Goal: Register for event/course

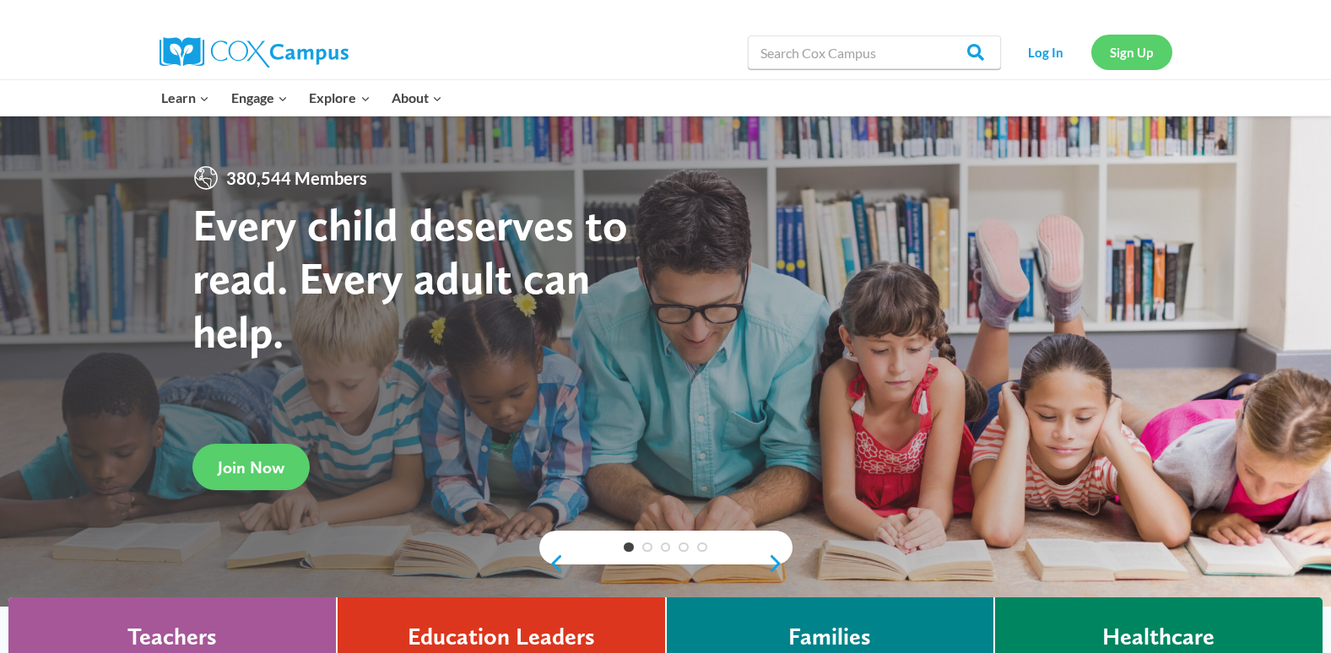
click at [1134, 46] on link "Sign Up" at bounding box center [1131, 52] width 81 height 35
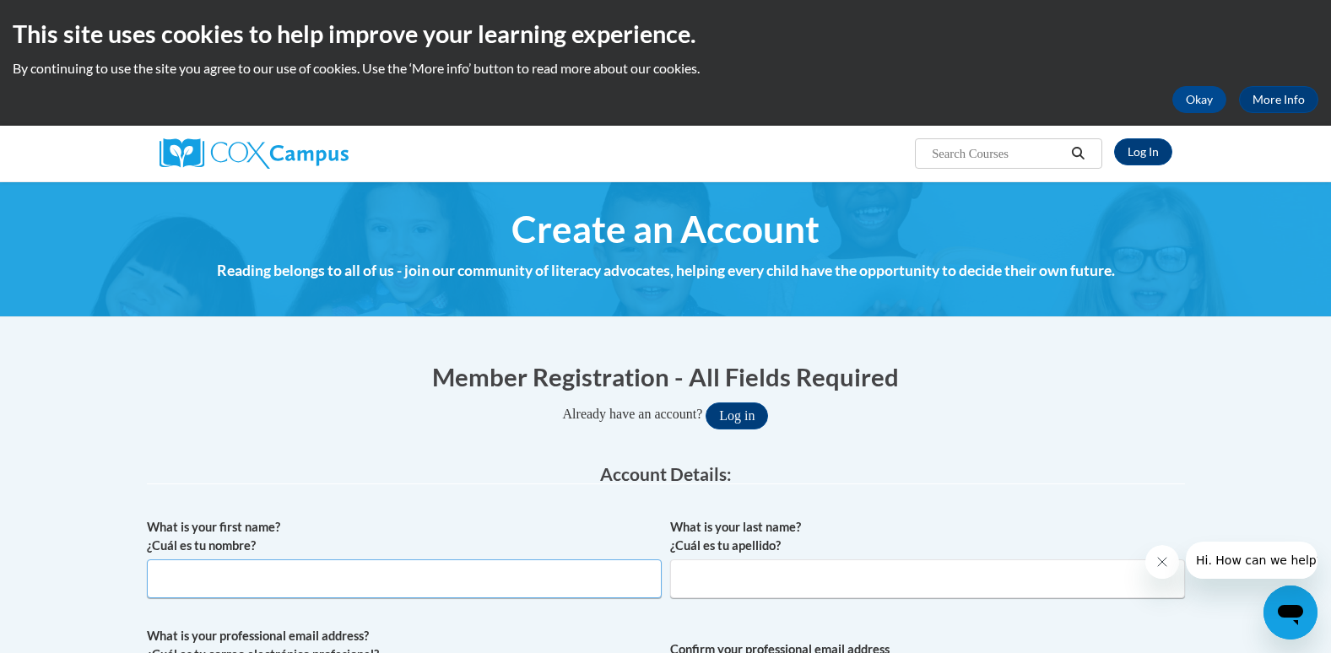
click at [295, 575] on input "What is your first name? ¿Cuál es tu nombre?" at bounding box center [404, 579] width 515 height 39
type input "[PERSON_NAME]"
click at [738, 585] on input "What is your last name? ¿Cuál es tu apellido?" at bounding box center [927, 579] width 515 height 39
type input "Keele"
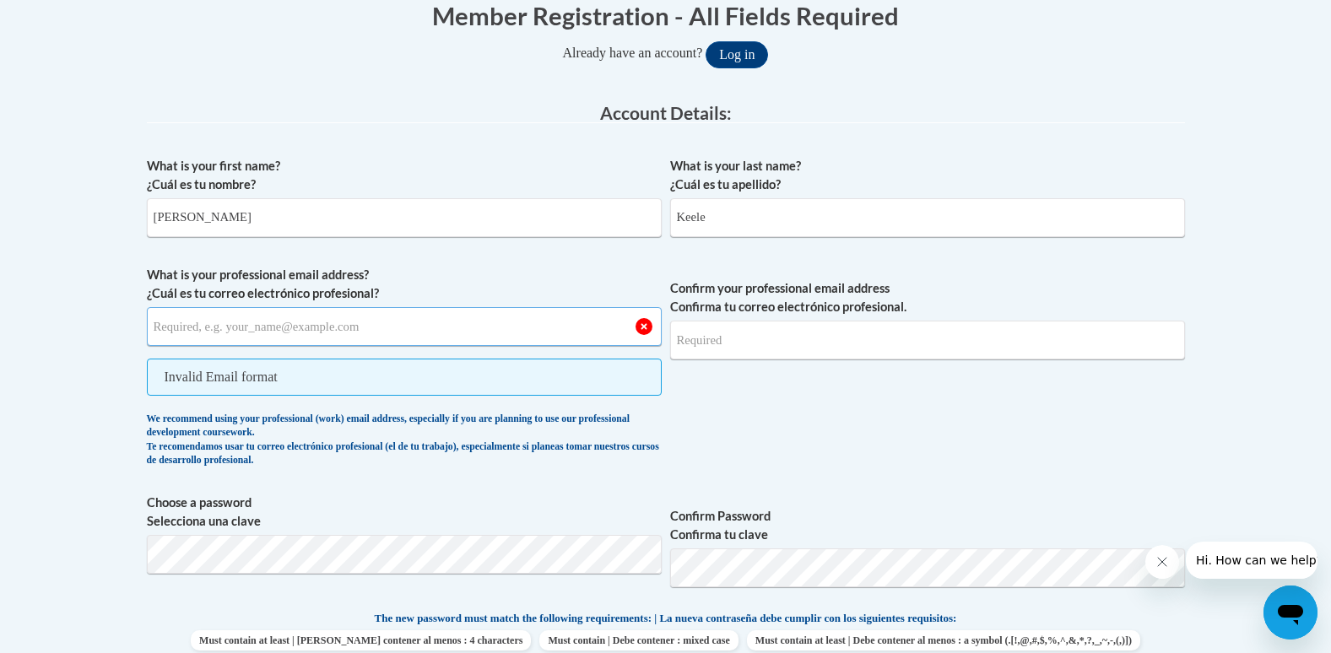
click at [294, 327] on input "What is your professional email address? ¿Cuál es tu correo electrónico profesi…" at bounding box center [404, 326] width 515 height 39
type input "shugabean2000@gmail.com"
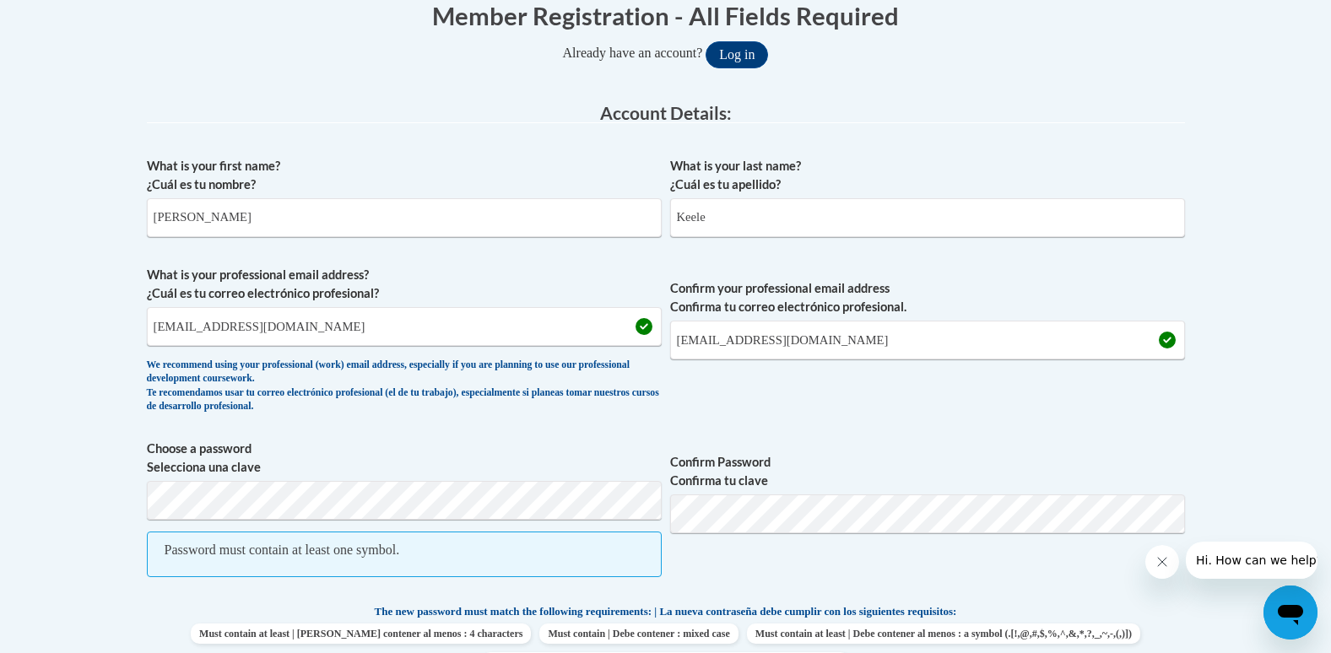
click at [791, 533] on span "Confirm Password Confirma tu clave" at bounding box center [927, 517] width 515 height 155
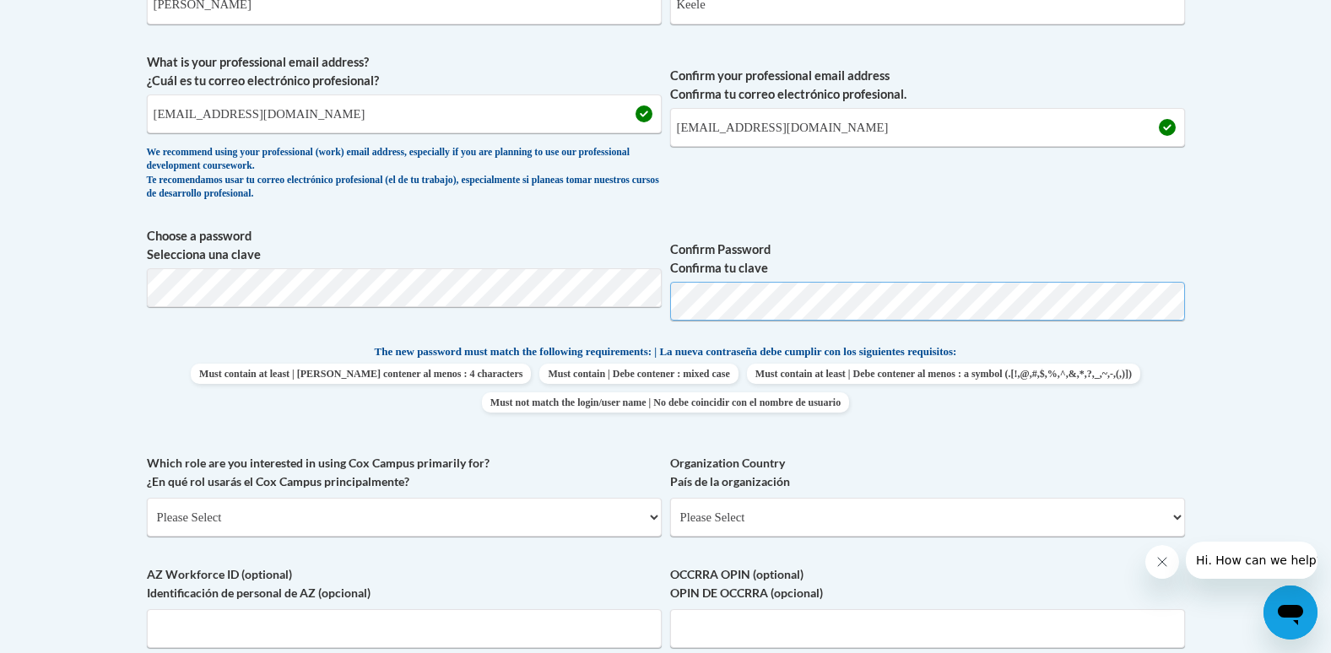
scroll to position [614, 0]
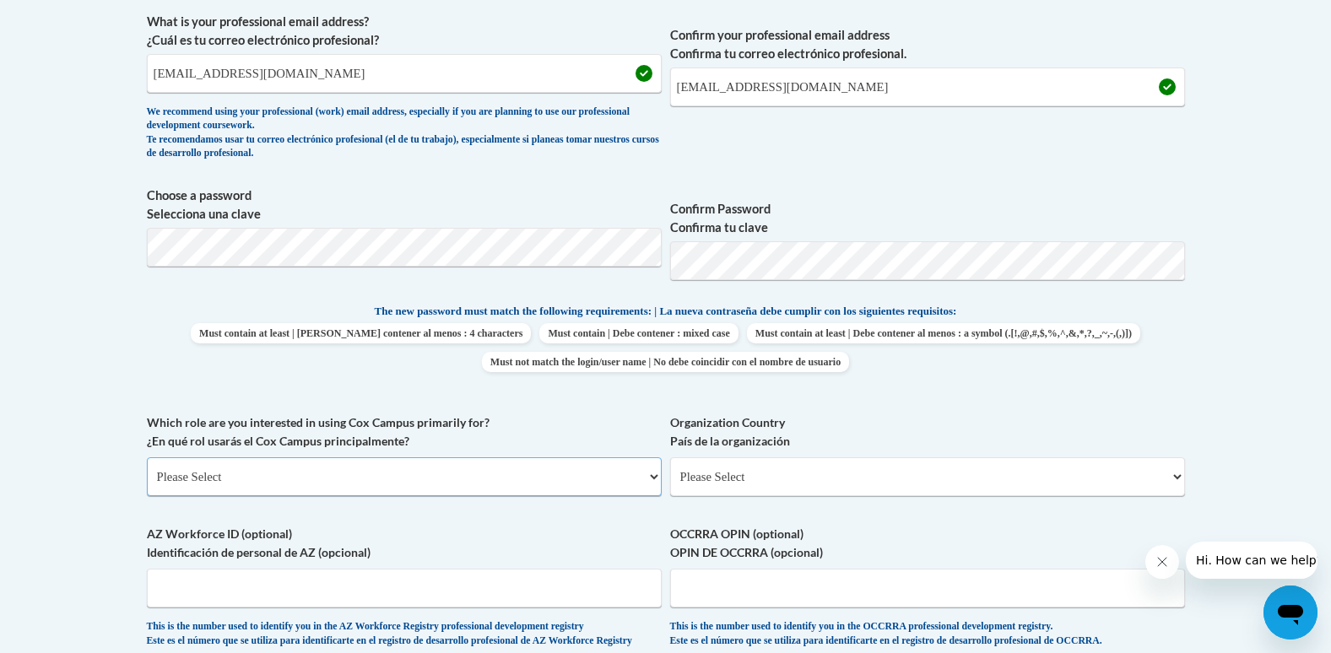
click at [308, 475] on select "Please Select College/University | Colegio/Universidad Community/Nonprofit Part…" at bounding box center [404, 476] width 515 height 39
select select "fbf2d438-af2f-41f8-98f1-81c410e29de3"
click at [147, 457] on select "Please Select College/University | Colegio/Universidad Community/Nonprofit Part…" at bounding box center [404, 476] width 515 height 39
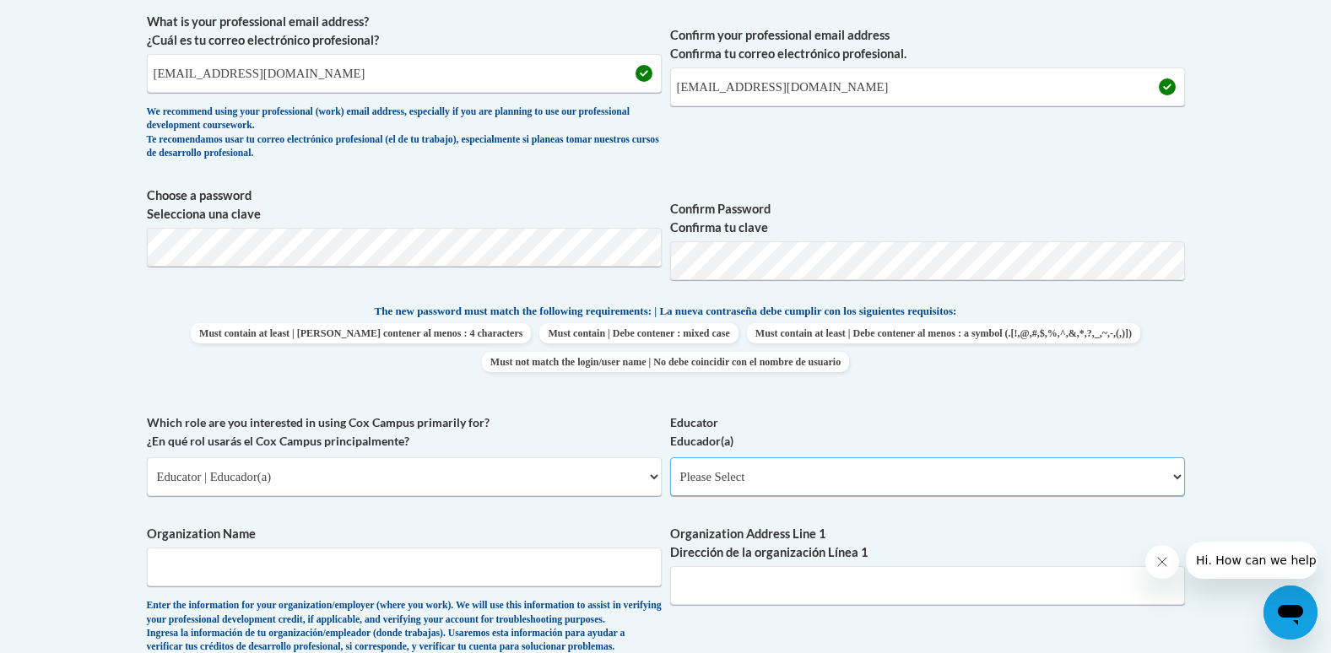
click at [732, 480] on select "Please Select Early Learning/Daycare Teacher/Family Home Care Provider | Maestr…" at bounding box center [927, 476] width 515 height 39
click at [843, 516] on div "What is your first name? ¿Cuál es tu nombre? Karen What is your last name? ¿Cuá…" at bounding box center [666, 413] width 1038 height 1036
click at [844, 516] on div "What is your first name? ¿Cuál es tu nombre? Karen What is your last name? ¿Cuá…" at bounding box center [666, 413] width 1038 height 1036
drag, startPoint x: 844, startPoint y: 516, endPoint x: 778, endPoint y: 499, distance: 68.0
click at [778, 499] on div "Educator Educador(a) Please Select Early Learning/Daycare Teacher/Family Home C…" at bounding box center [927, 461] width 515 height 95
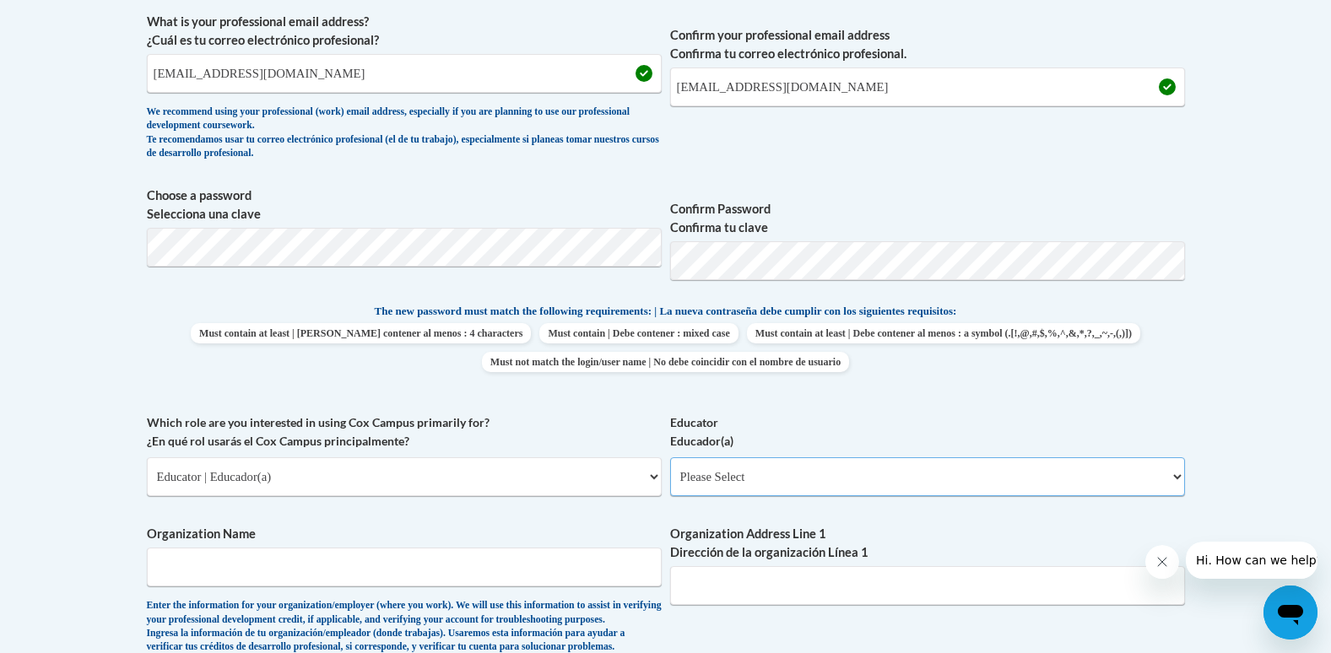
click at [767, 485] on select "Please Select Early Learning/Daycare Teacher/Family Home Care Provider | Maestr…" at bounding box center [927, 476] width 515 height 39
select select "5e2af403-4f2c-4e49-a02f-103e55d7b75b"
click at [670, 457] on select "Please Select Early Learning/Daycare Teacher/Family Home Care Provider | Maestr…" at bounding box center [927, 476] width 515 height 39
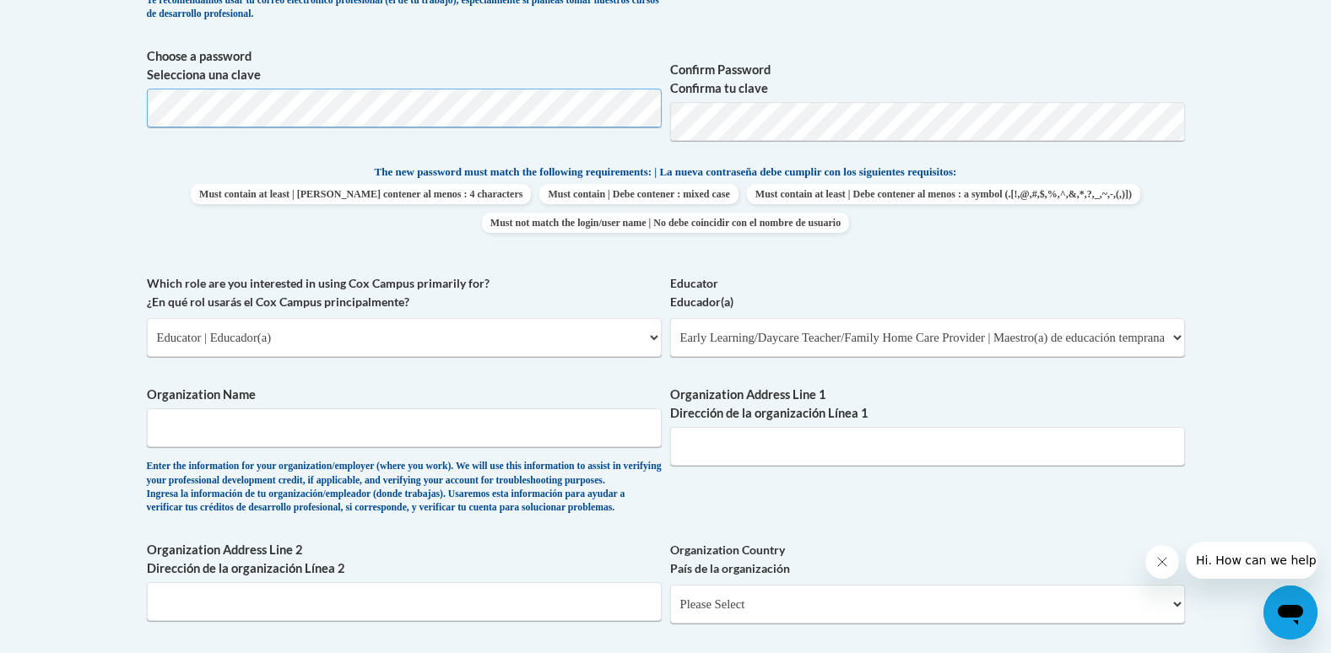
scroll to position [783, 0]
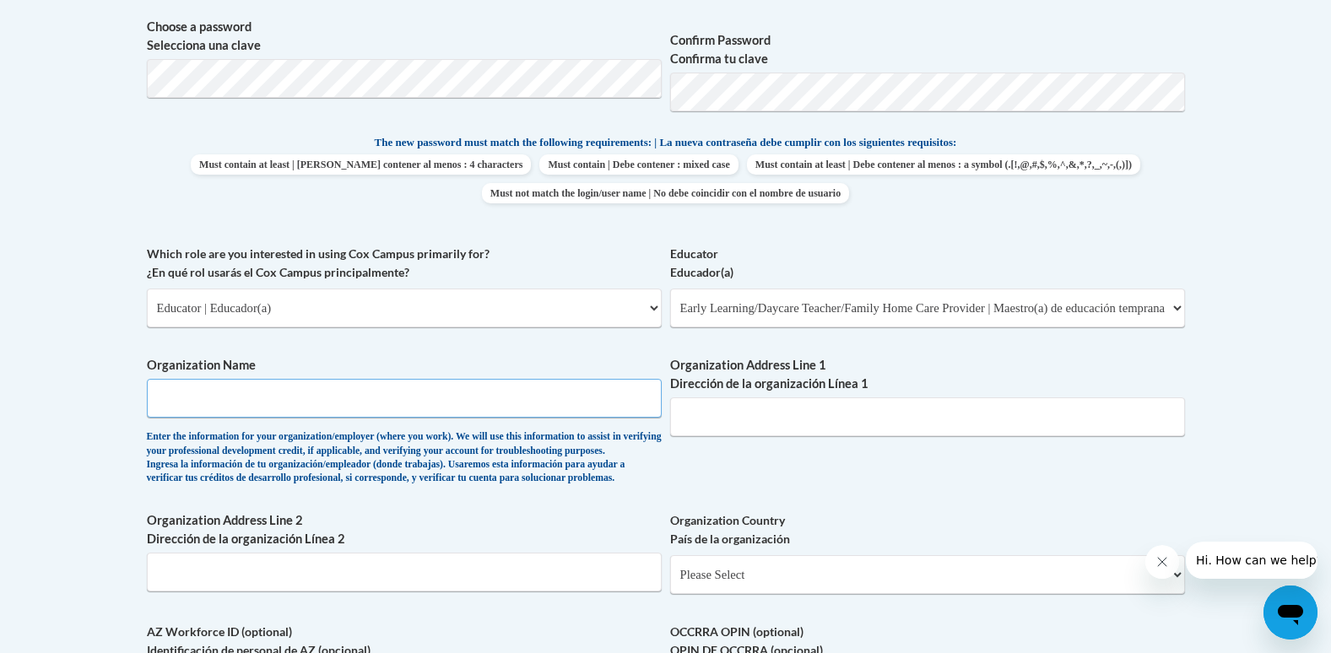
click at [393, 409] on input "Organization Name" at bounding box center [404, 398] width 515 height 39
type input "kids Kingdom"
click at [782, 426] on input "Organization Address Line 1 Dirección de la organización Línea 1" at bounding box center [927, 417] width 515 height 39
type input "5320 50th st"
click at [766, 594] on select "Please Select United States | Estados Unidos Outside of the United States | Fue…" at bounding box center [927, 574] width 515 height 39
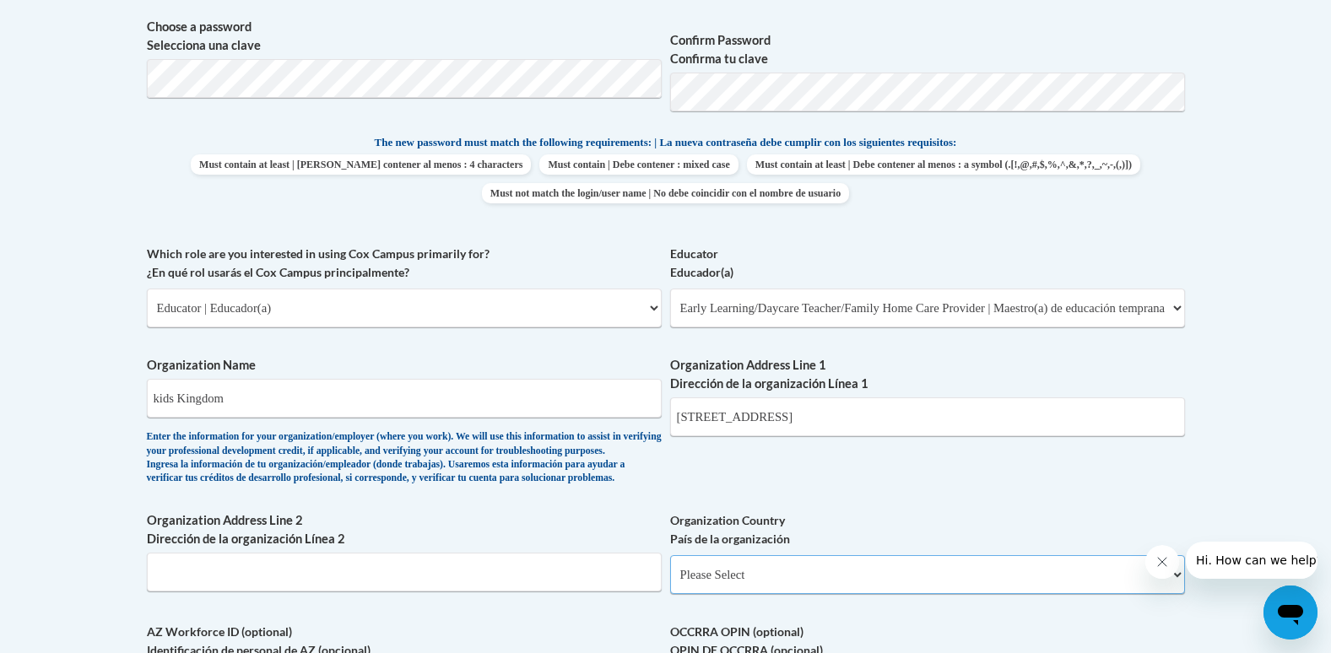
select select "ad49bcad-a171-4b2e-b99c-48b446064914"
click at [670, 582] on select "Please Select United States | Estados Unidos Outside of the United States | Fue…" at bounding box center [927, 574] width 515 height 39
select select
click at [469, 592] on input "Organization Address Line 2 Dirección de la organización Línea 2" at bounding box center [404, 572] width 515 height 39
click at [605, 592] on input "Organization Address Line 2 Dirección de la organización Línea 2" at bounding box center [404, 572] width 515 height 39
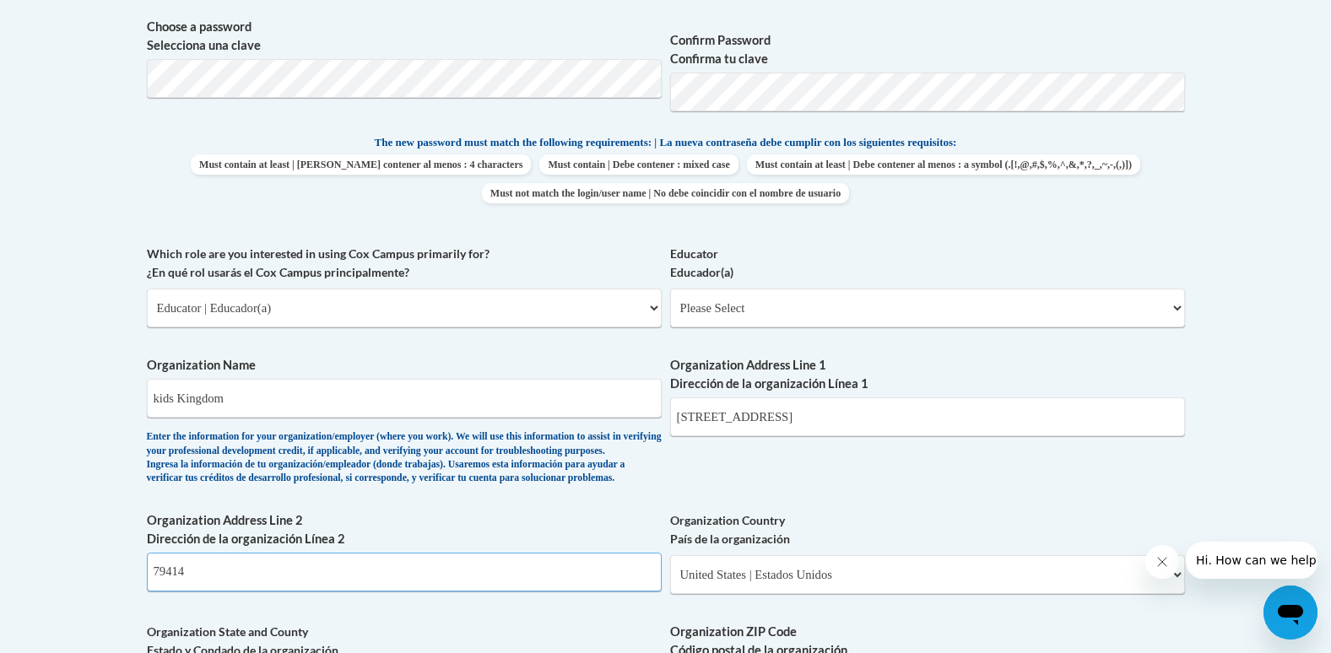
click at [152, 592] on input "79414" at bounding box center [404, 572] width 515 height 39
click at [154, 592] on input "79414" at bounding box center [404, 572] width 515 height 39
click at [149, 592] on input "79414" at bounding box center [404, 572] width 515 height 39
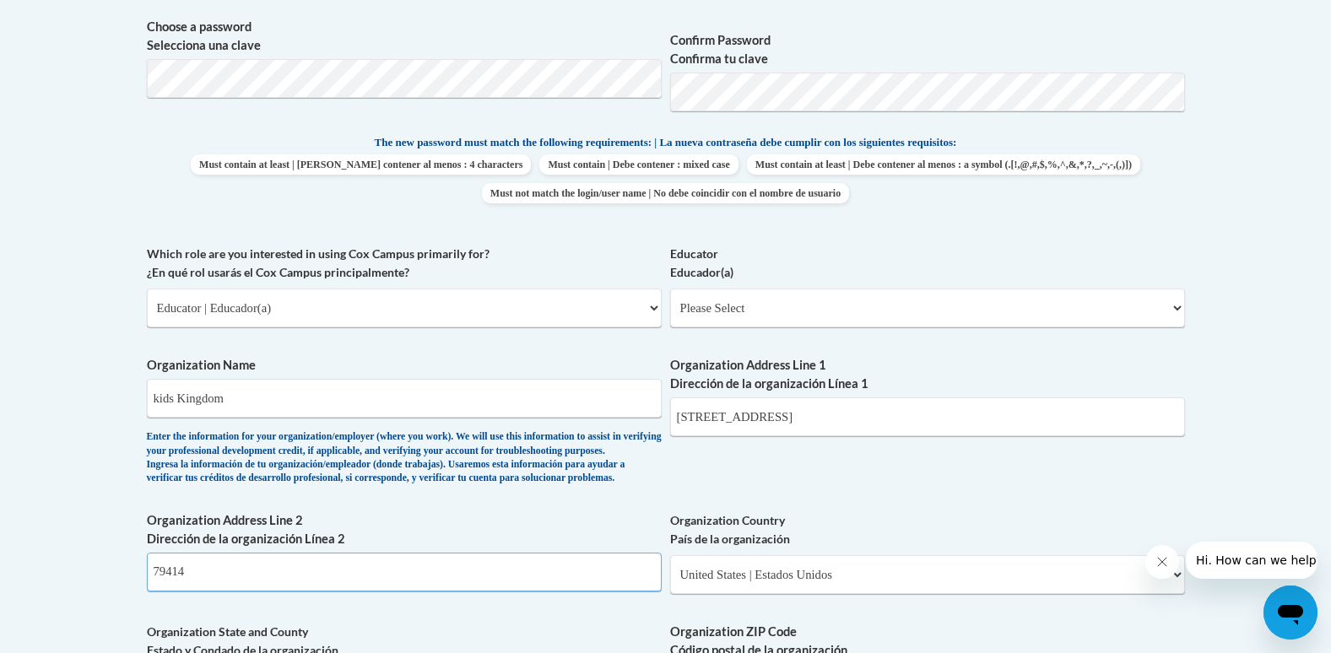
click at [149, 592] on input "79414" at bounding box center [404, 572] width 515 height 39
paste input "79414"
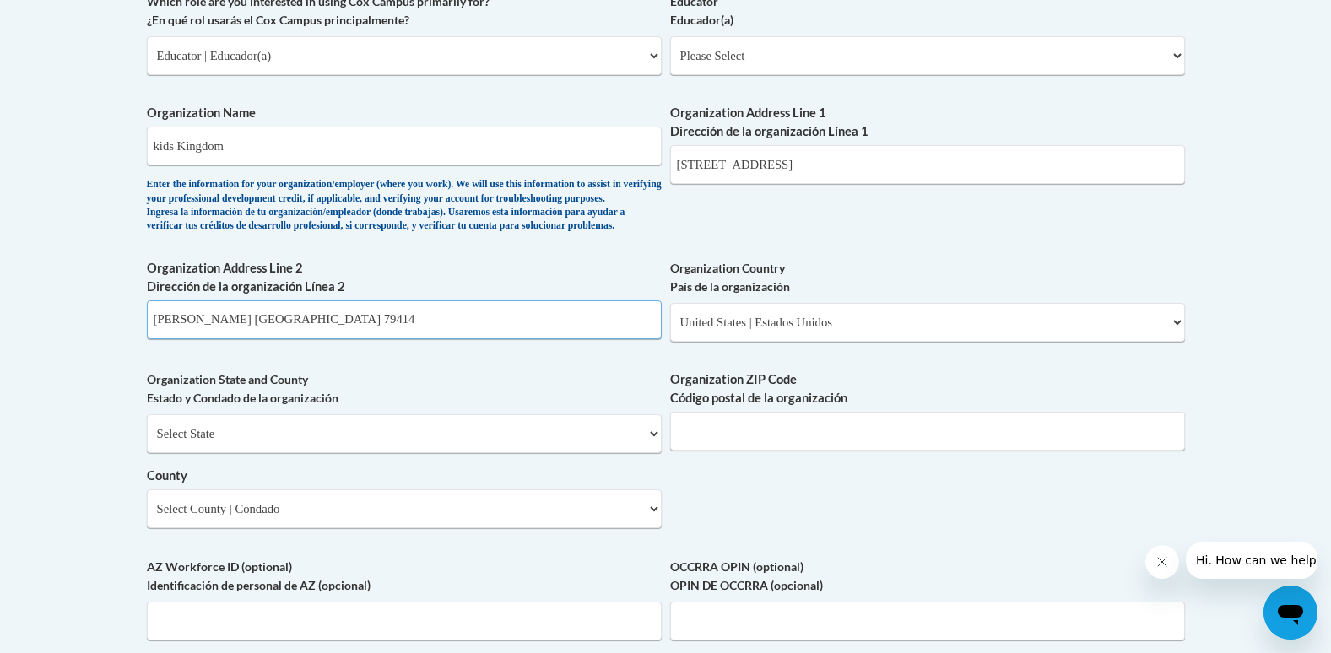
scroll to position [1036, 0]
type input "Lubbock"
click at [274, 452] on select "Select State Alabama Alaska Arizona Arkansas California Colorado Connecticut De…" at bounding box center [404, 433] width 515 height 39
select select "Texas"
click at [147, 441] on select "Select State Alabama Alaska Arizona Arkansas California Colorado Connecticut De…" at bounding box center [404, 433] width 515 height 39
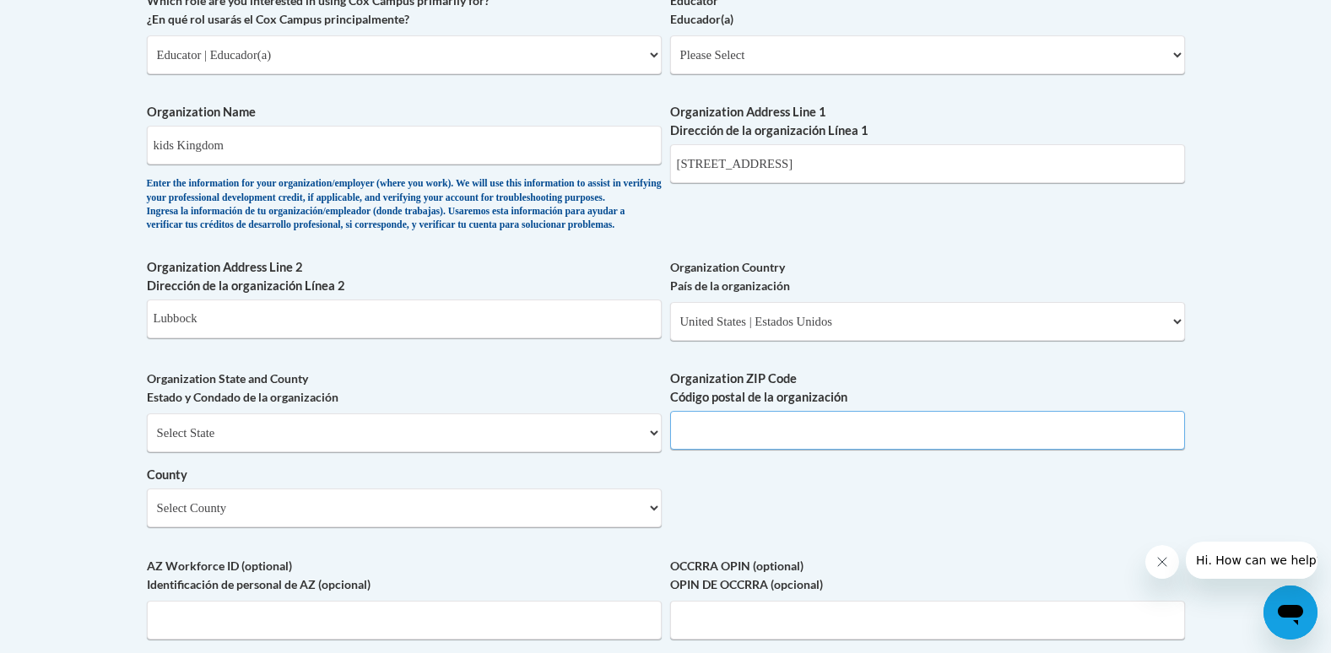
click at [733, 450] on input "Organization ZIP Code Código postal de la organización" at bounding box center [927, 430] width 515 height 39
paste input "79414"
type input "79414"
click at [482, 528] on select "Select County Anderson Andrews Angelina Aransas Archer Armstrong Atascosa Austi…" at bounding box center [404, 508] width 515 height 39
select select "Lubbock"
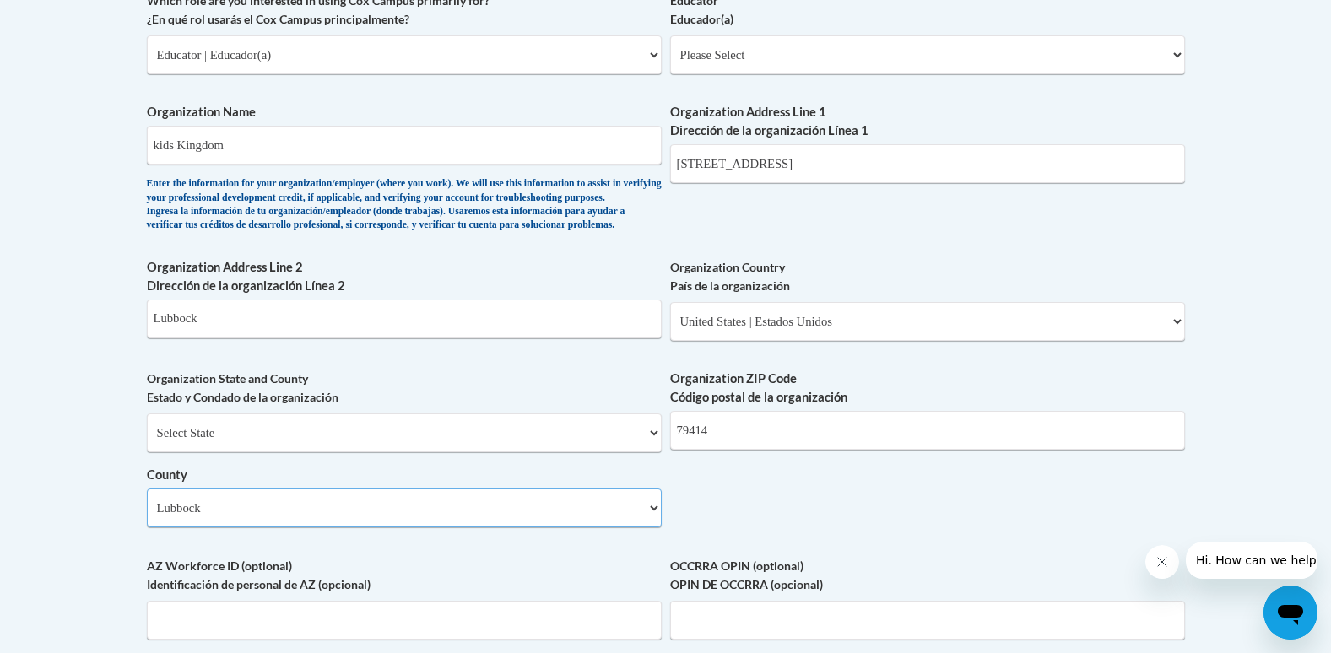
click at [147, 517] on select "Select County Anderson Andrews Angelina Aransas Archer Armstrong Atascosa Austi…" at bounding box center [404, 508] width 515 height 39
drag, startPoint x: 225, startPoint y: 356, endPoint x: 133, endPoint y: 344, distance: 93.7
click at [133, 344] on body "This site uses cookies to help improve your learning experience. By continuing …" at bounding box center [665, 221] width 1331 height 2514
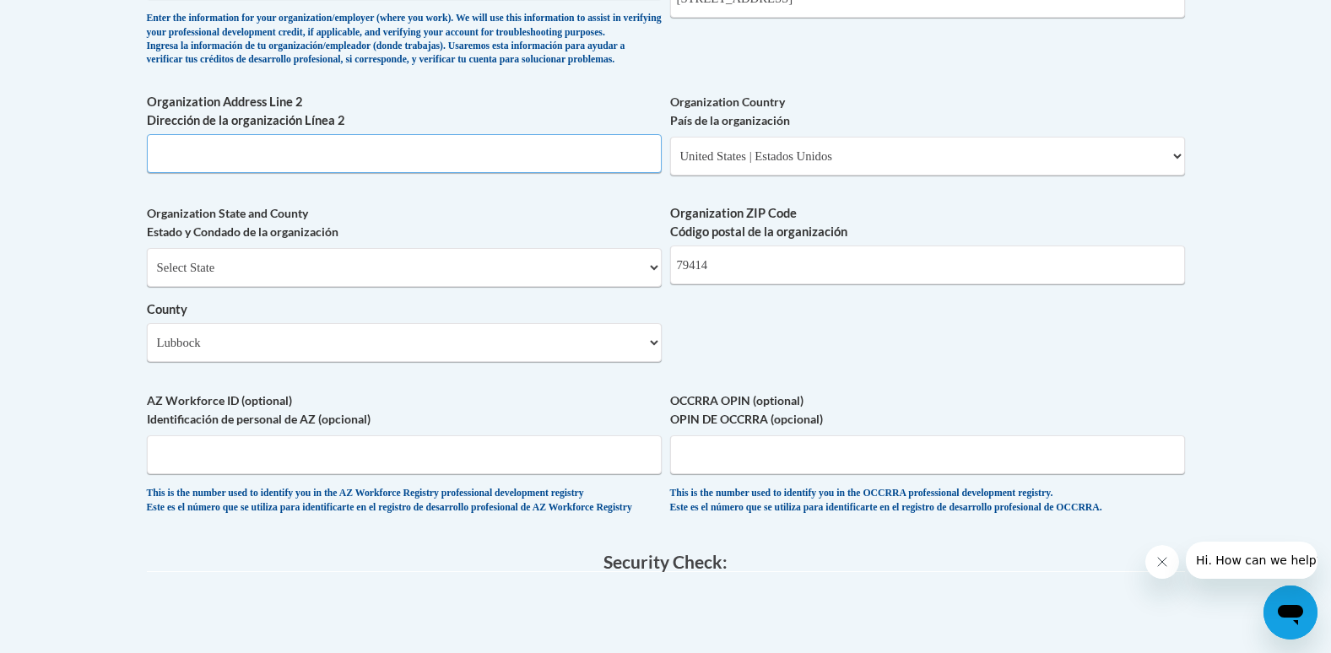
scroll to position [1205, 0]
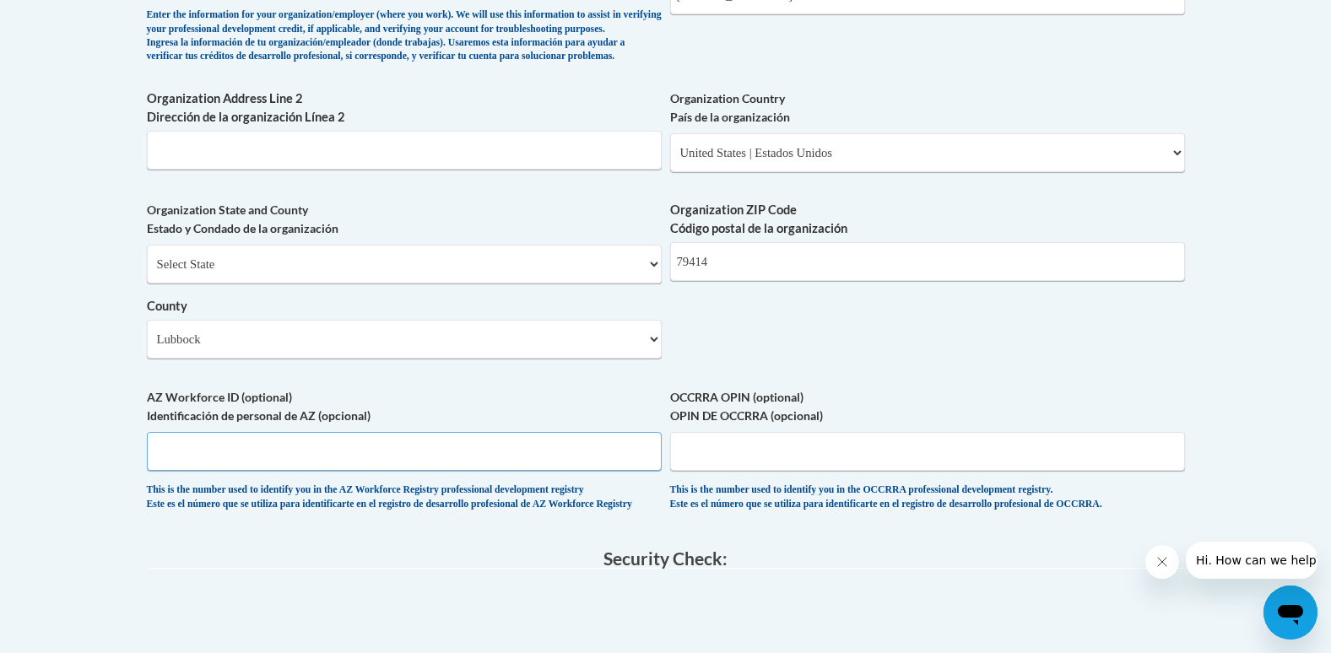
click at [533, 471] on input "AZ Workforce ID (optional) Identificación de personal de AZ (opcional)" at bounding box center [404, 451] width 515 height 39
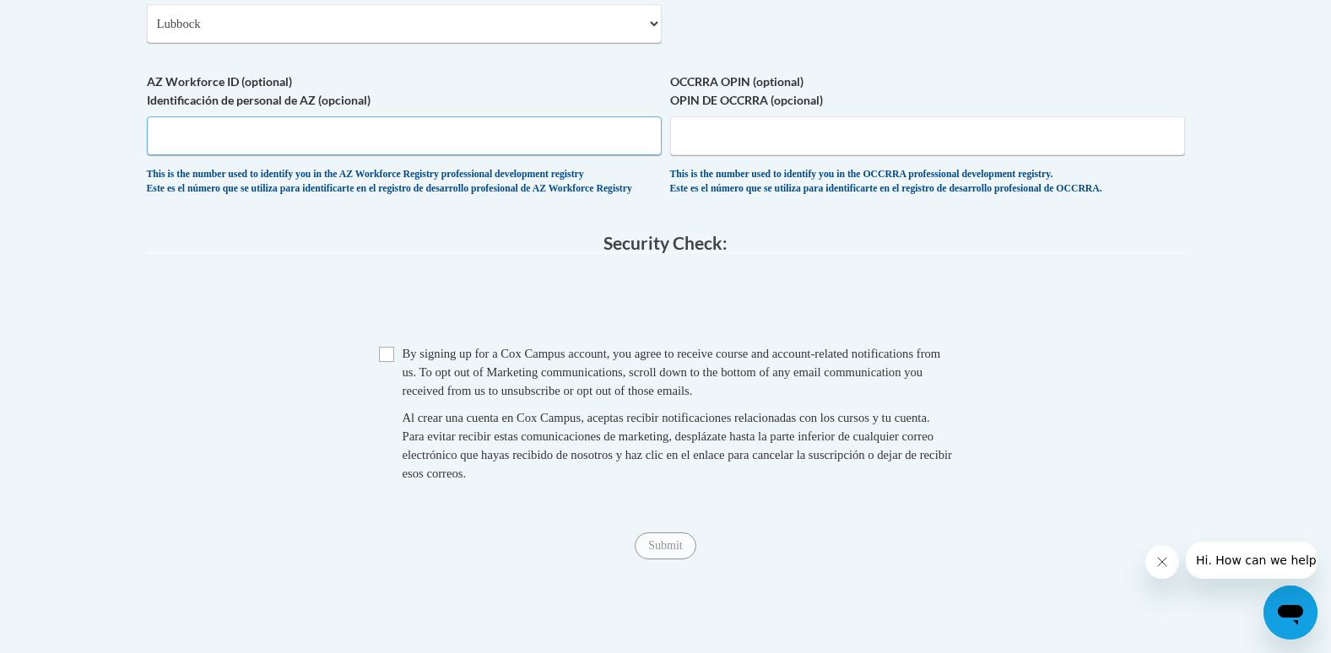
scroll to position [1543, 0]
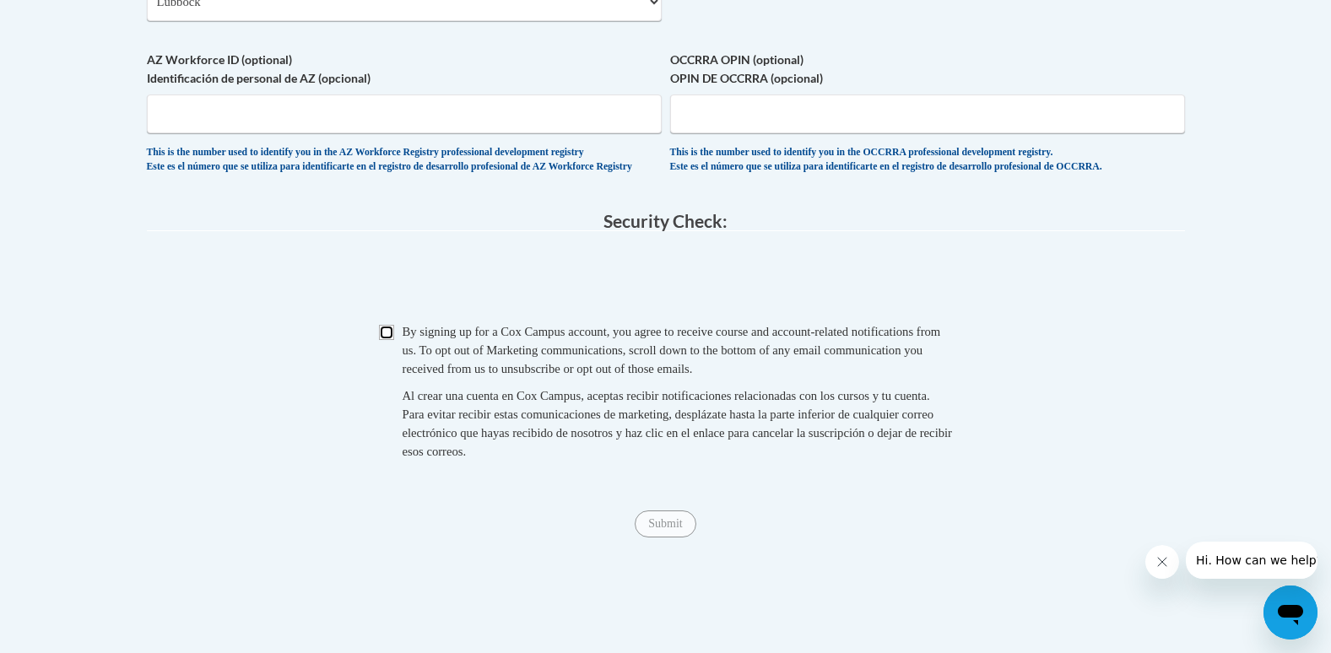
click at [392, 340] on input "Checkbox" at bounding box center [386, 332] width 15 height 15
checkbox input "true"
click at [649, 538] on input "Submit" at bounding box center [665, 524] width 61 height 27
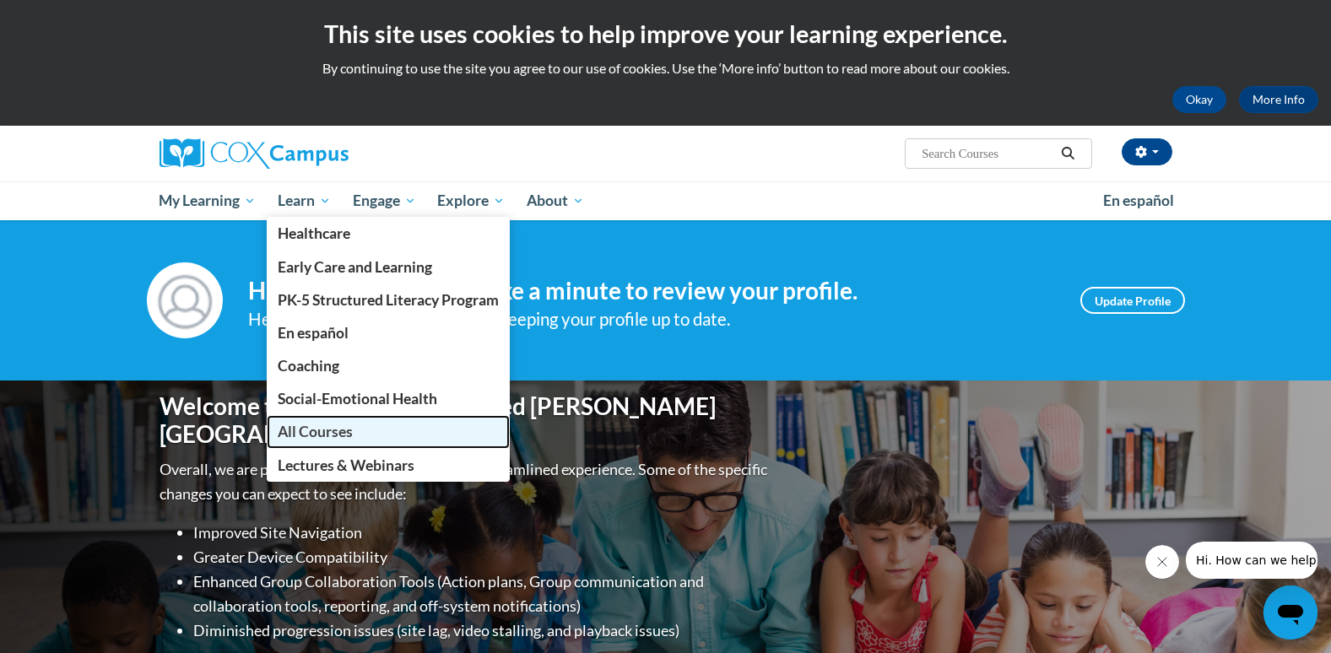
click at [311, 436] on span "All Courses" at bounding box center [315, 432] width 75 height 18
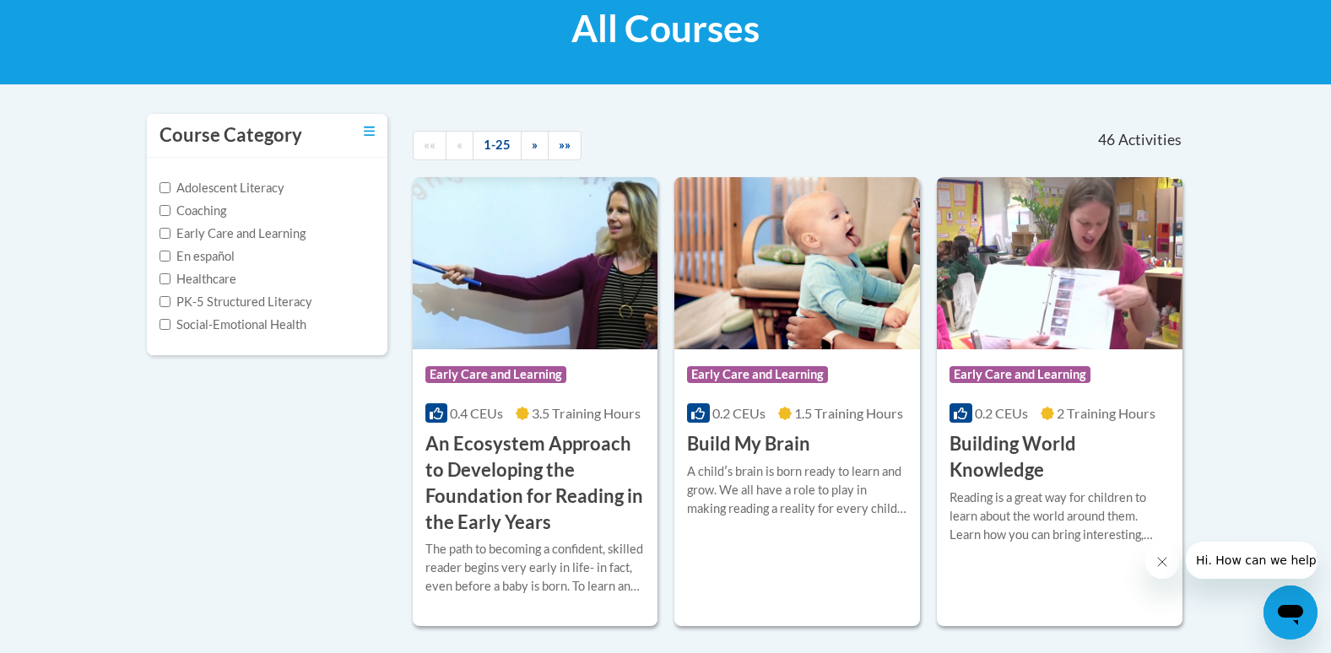
scroll to position [123, 0]
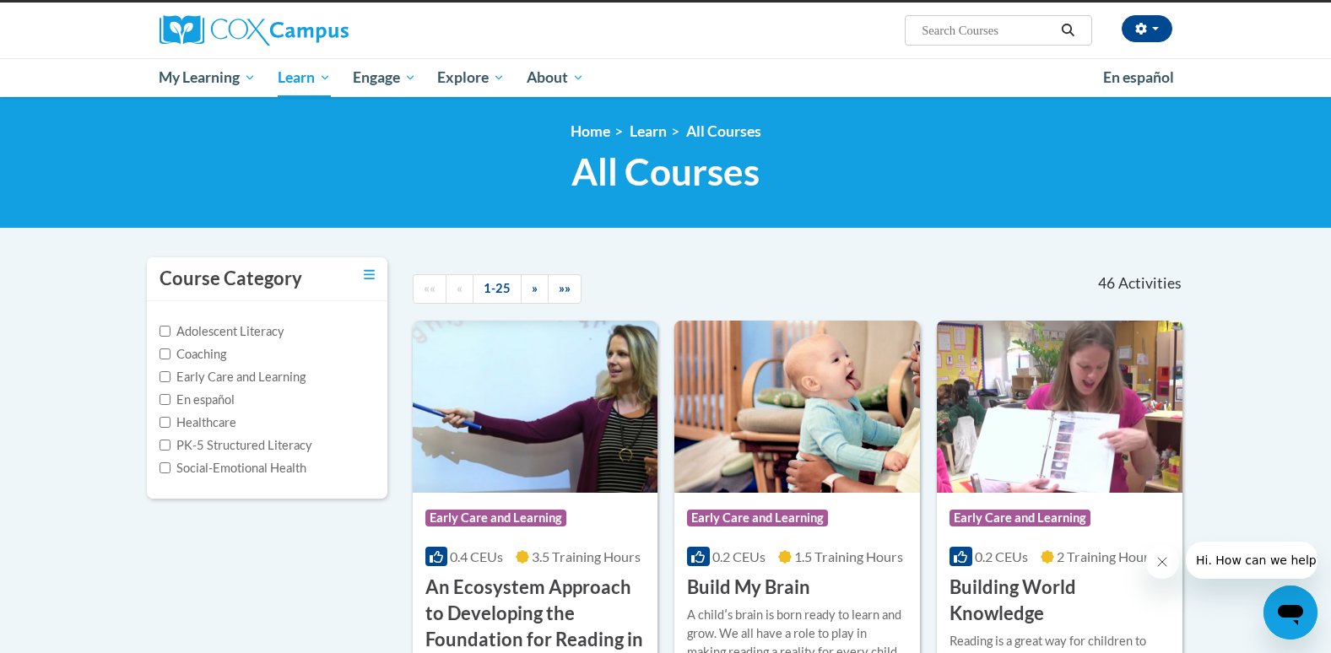
click at [934, 35] on input "Search..." at bounding box center [987, 30] width 135 height 20
type input "talk with me baby"
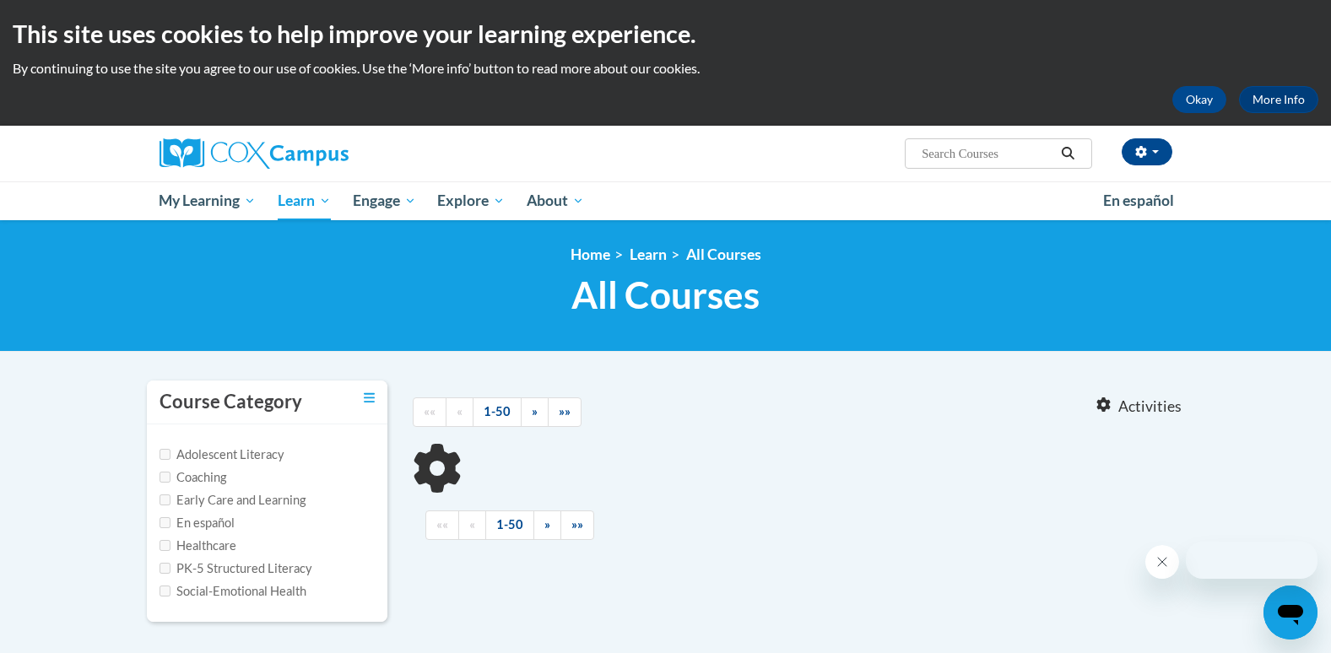
type input "talk with me baby"
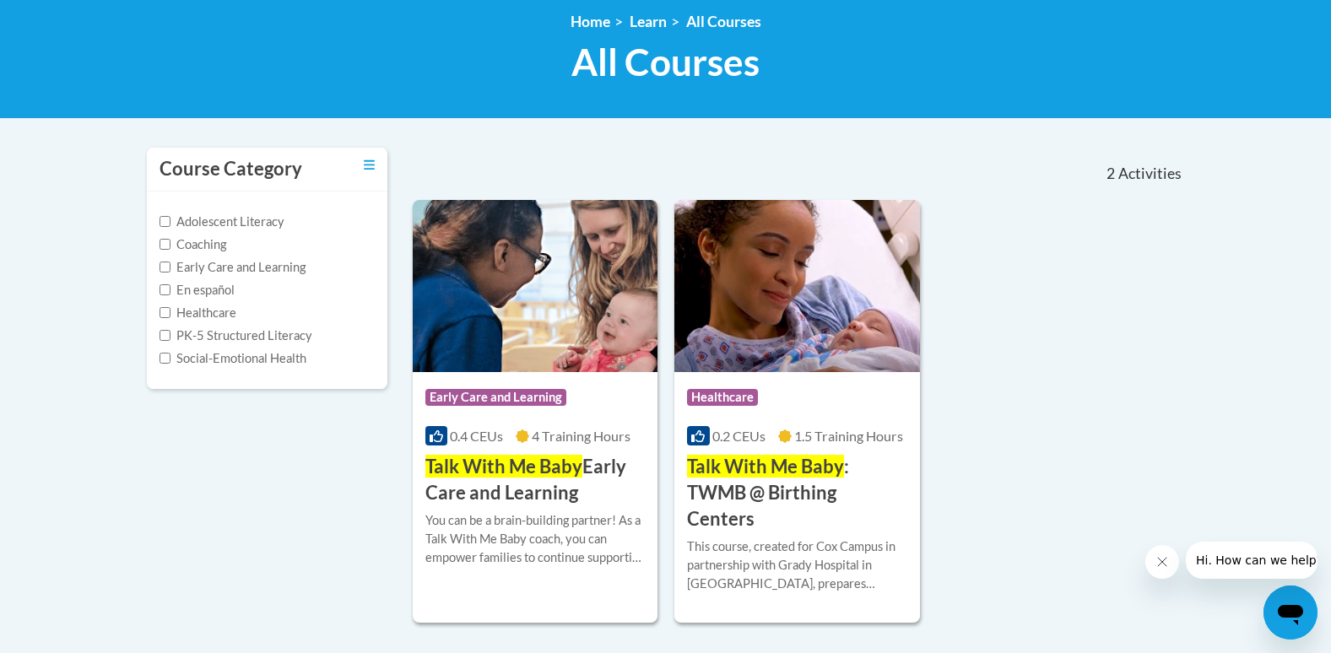
scroll to position [338, 0]
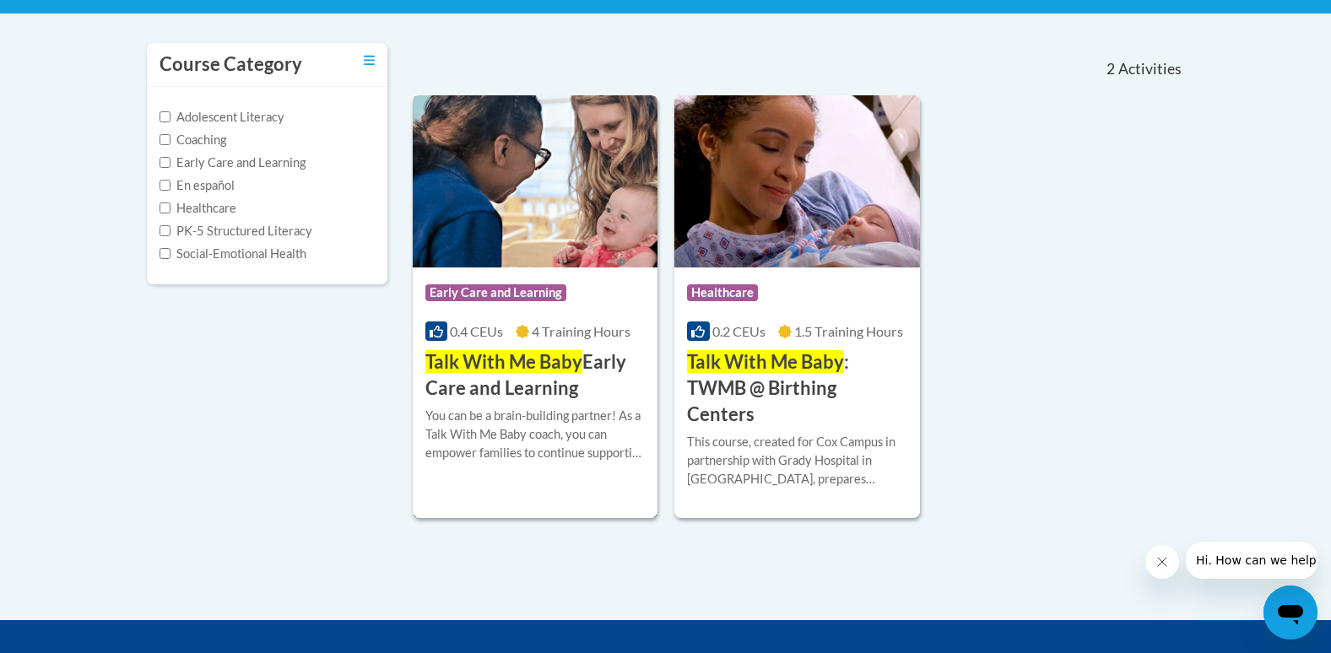
click at [545, 419] on div "You can be a brain-building partner! As a Talk With Me Baby coach, you can empo…" at bounding box center [535, 435] width 220 height 56
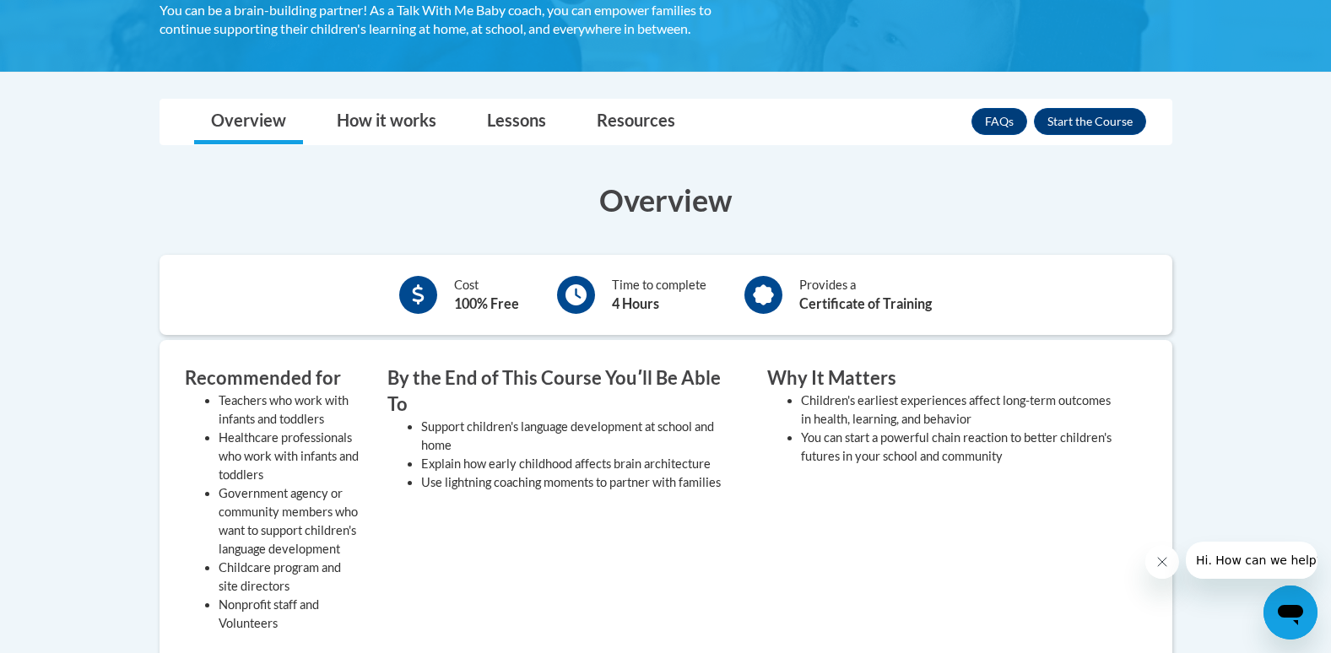
scroll to position [253, 0]
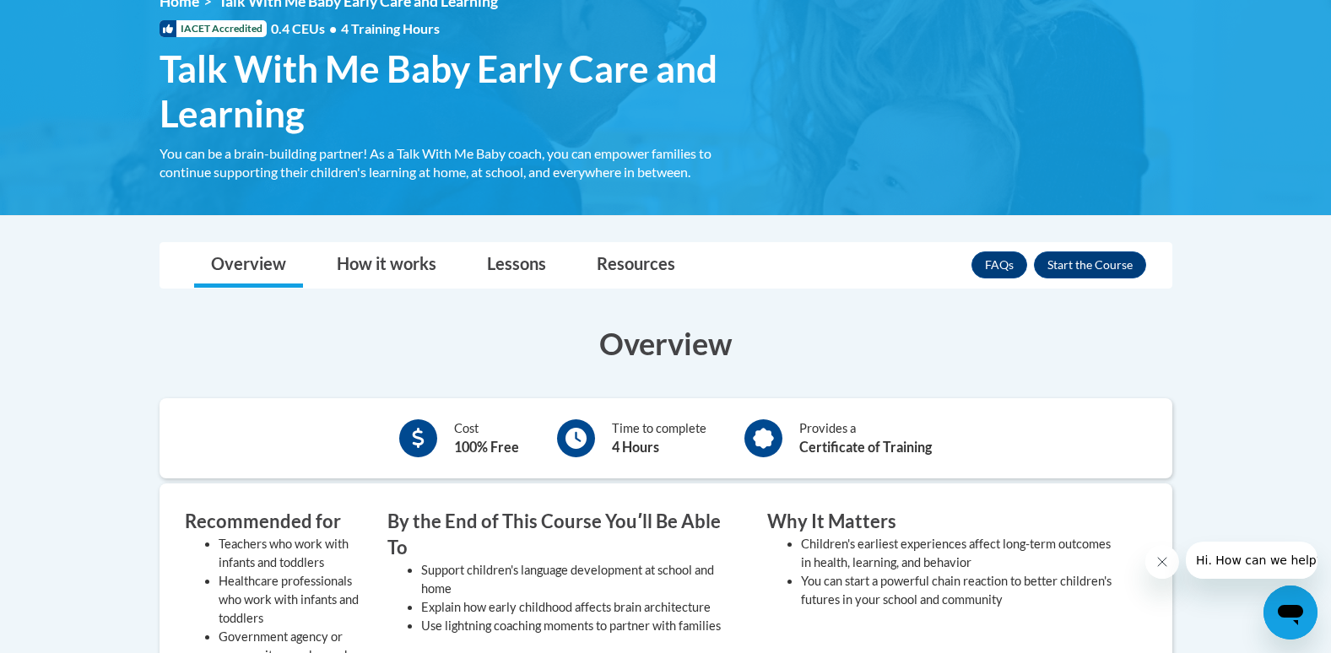
click at [1159, 560] on icon "Close message from company" at bounding box center [1162, 562] width 14 height 14
click at [1089, 273] on button "Enroll" at bounding box center [1090, 265] width 112 height 27
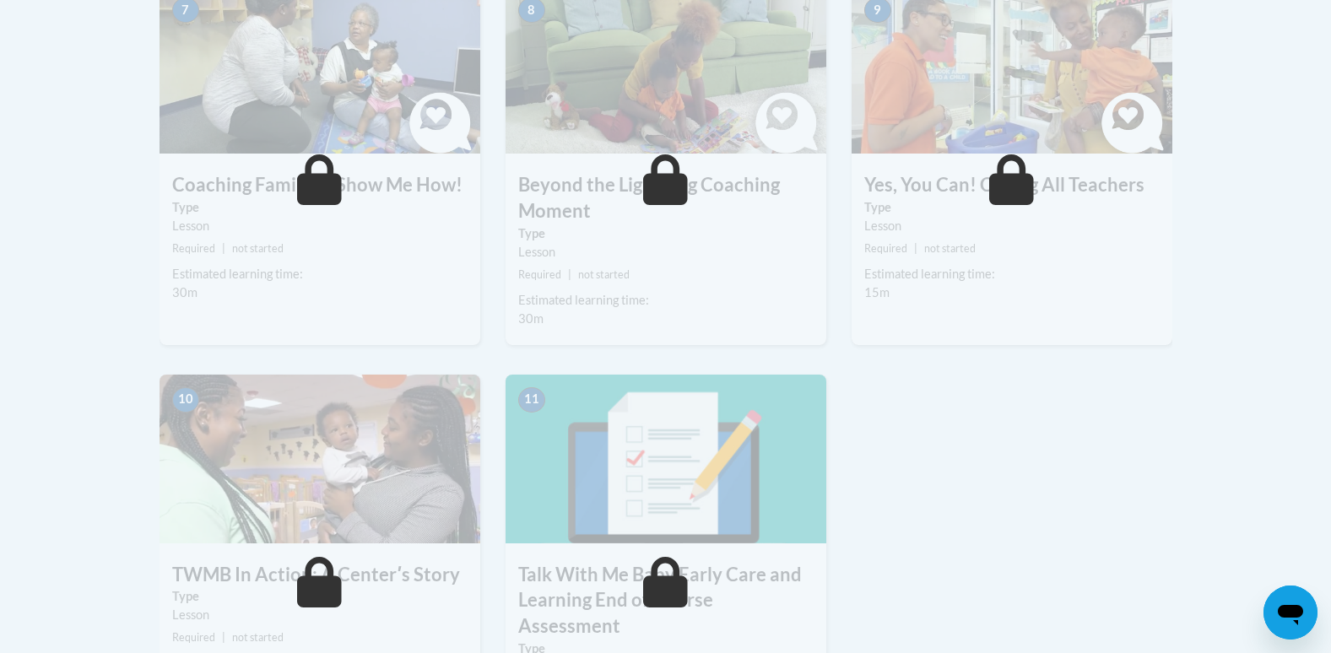
scroll to position [1435, 0]
